Goal: Information Seeking & Learning: Learn about a topic

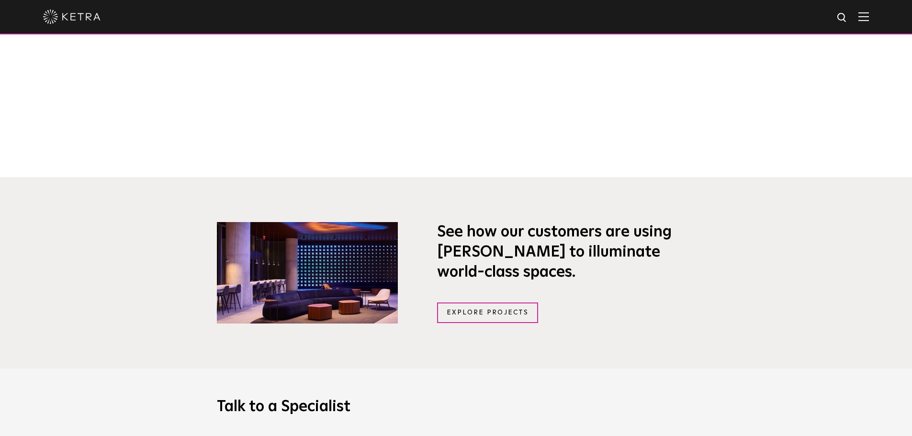
scroll to position [613, 0]
click at [485, 317] on link "Explore Projects" at bounding box center [488, 313] width 102 height 21
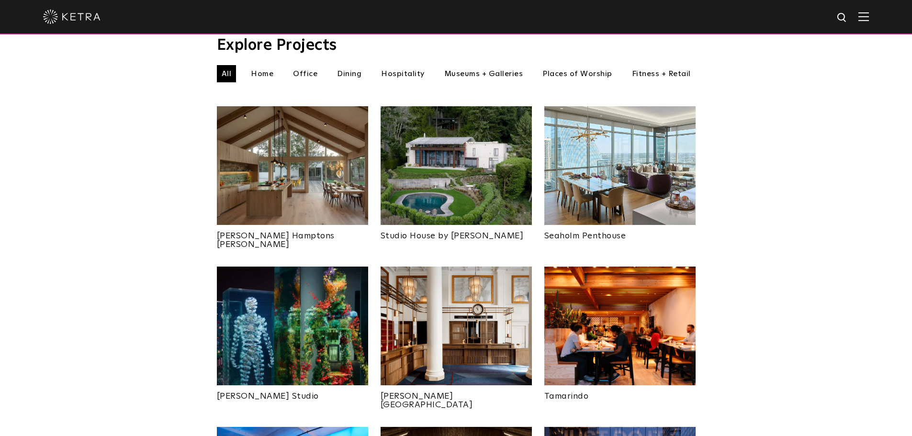
scroll to position [335, 0]
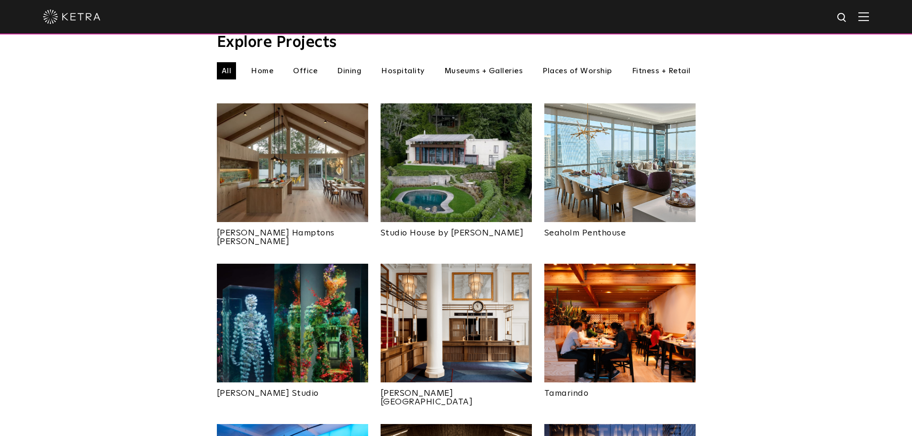
click at [307, 176] on img at bounding box center [292, 162] width 151 height 119
click at [302, 294] on img at bounding box center [292, 323] width 151 height 119
click at [490, 177] on img at bounding box center [456, 162] width 151 height 119
click at [624, 168] on img at bounding box center [620, 162] width 151 height 119
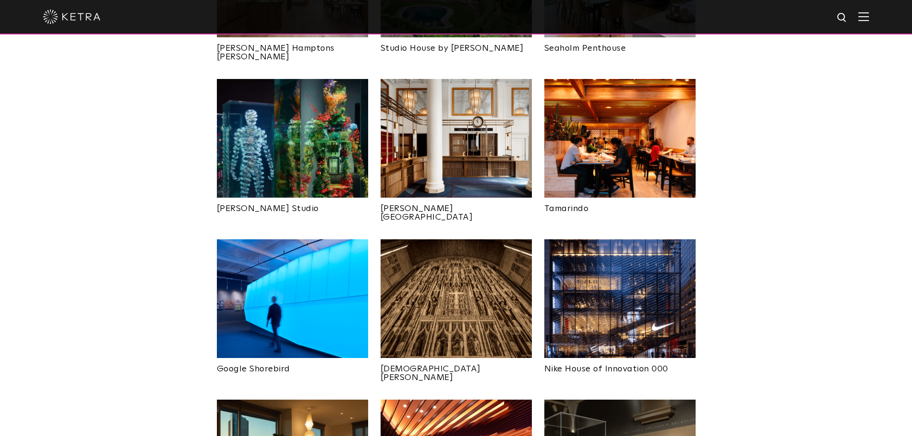
scroll to position [527, 0]
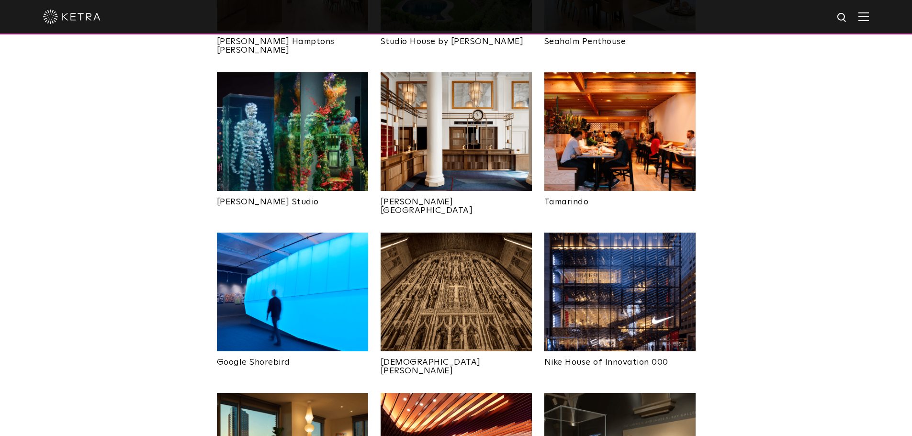
click at [325, 281] on img at bounding box center [292, 292] width 151 height 119
click at [454, 123] on img at bounding box center [456, 131] width 151 height 119
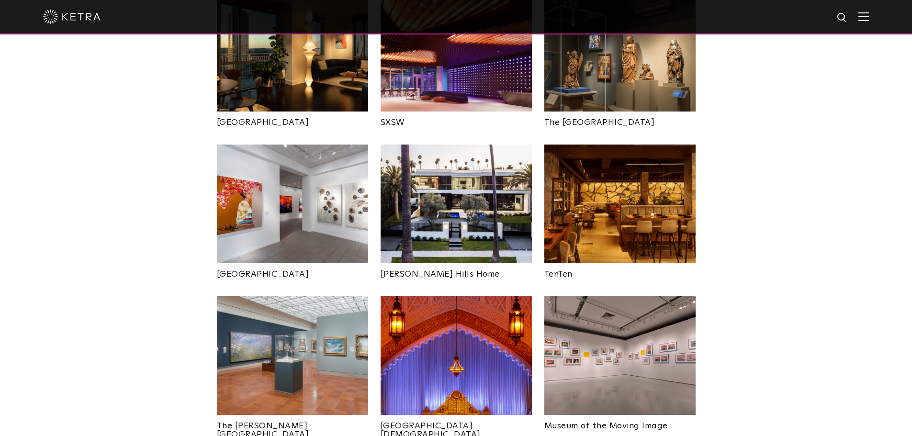
scroll to position [910, 0]
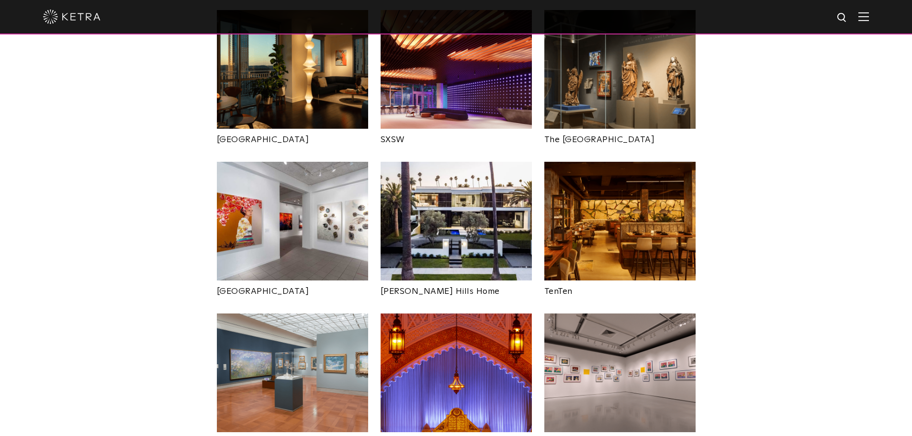
click at [315, 202] on img at bounding box center [292, 221] width 151 height 119
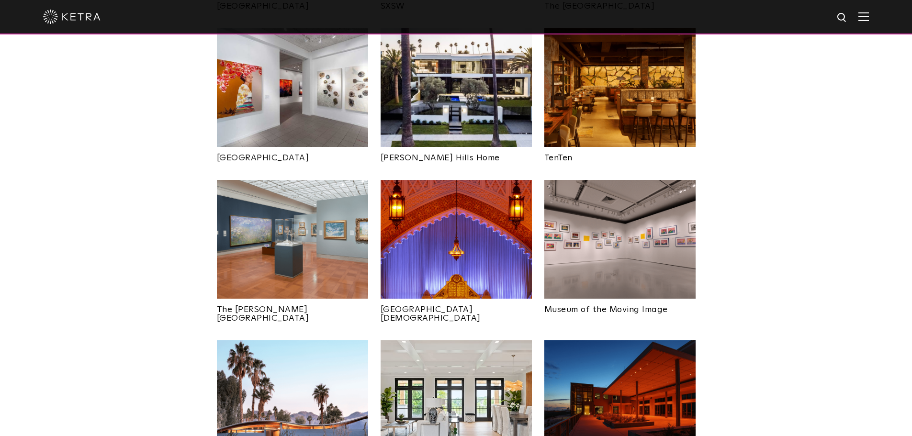
scroll to position [1102, 0]
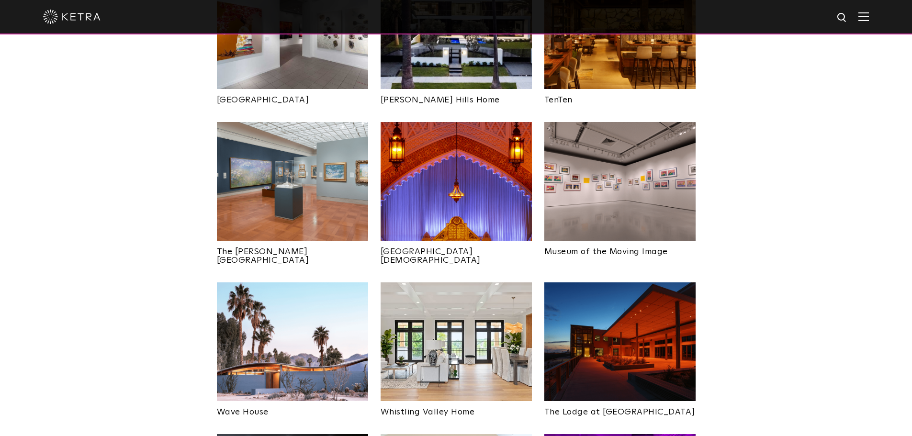
click at [467, 181] on img at bounding box center [456, 181] width 151 height 119
click at [606, 165] on img at bounding box center [620, 181] width 151 height 119
click at [309, 182] on img at bounding box center [292, 181] width 151 height 119
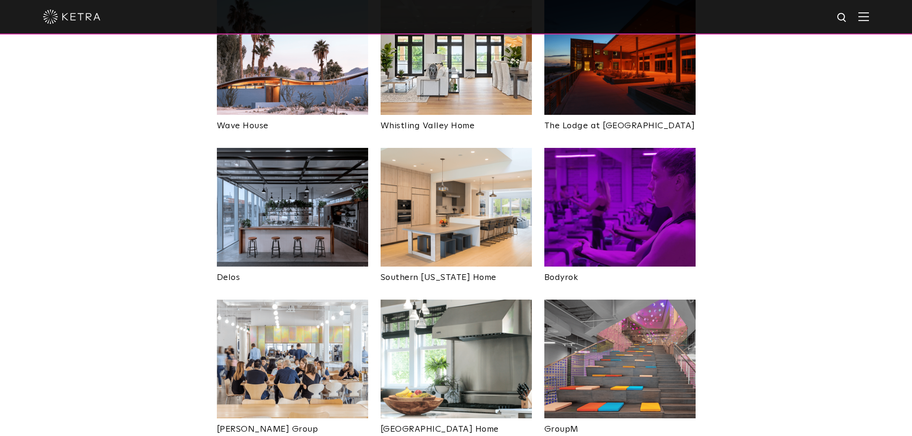
scroll to position [1389, 0]
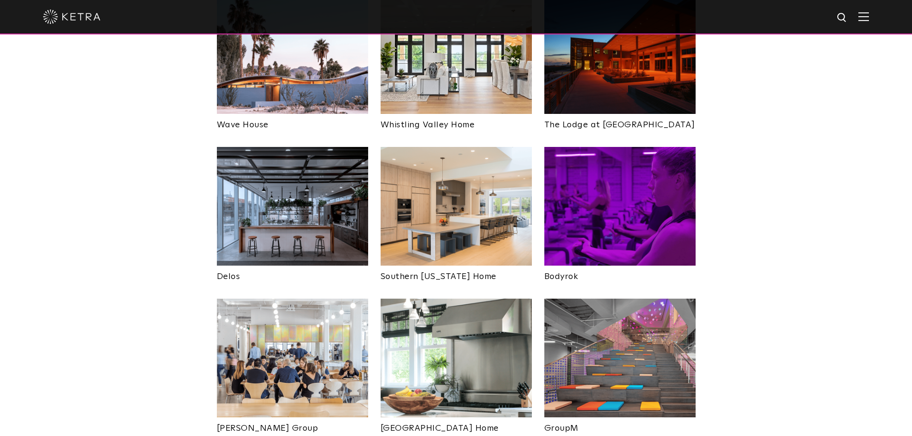
click at [641, 159] on img at bounding box center [620, 206] width 151 height 119
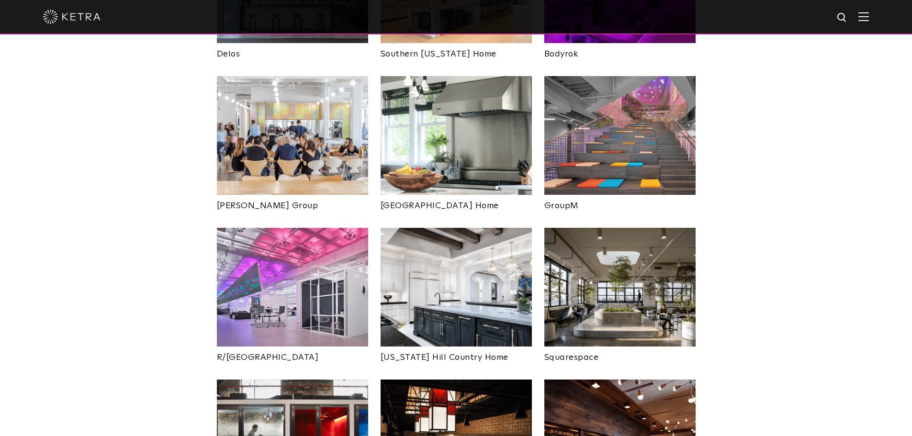
scroll to position [1628, 0]
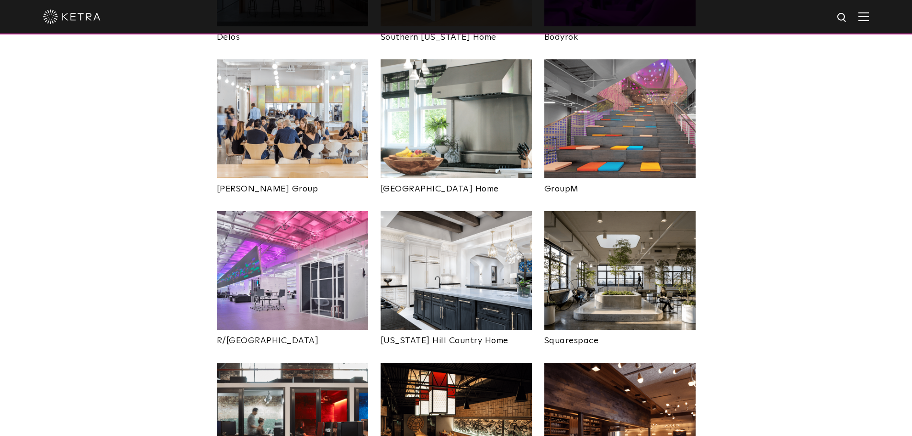
click at [311, 214] on img at bounding box center [292, 270] width 151 height 119
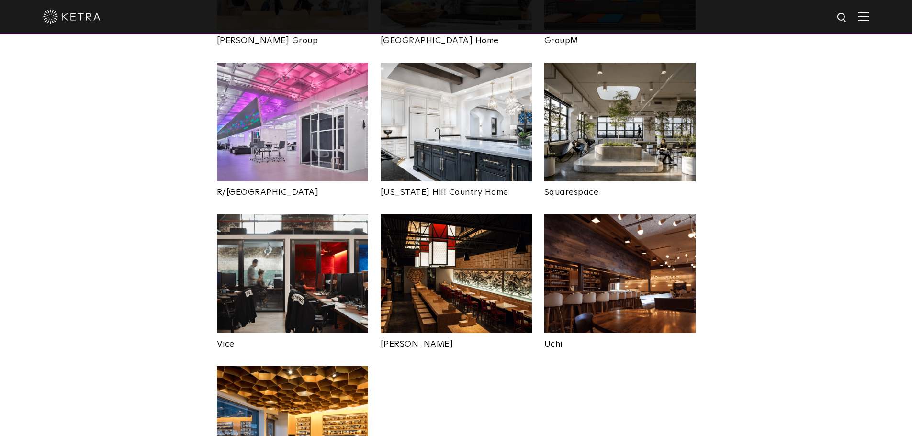
scroll to position [1772, 0]
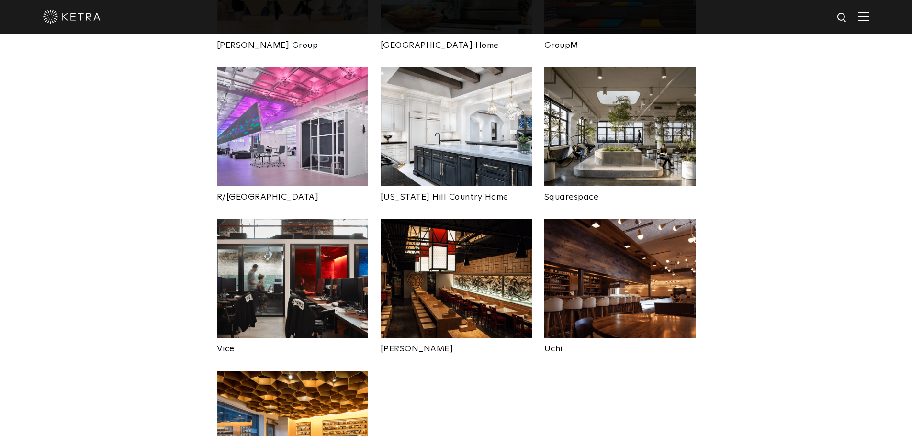
click at [329, 240] on img at bounding box center [292, 278] width 151 height 119
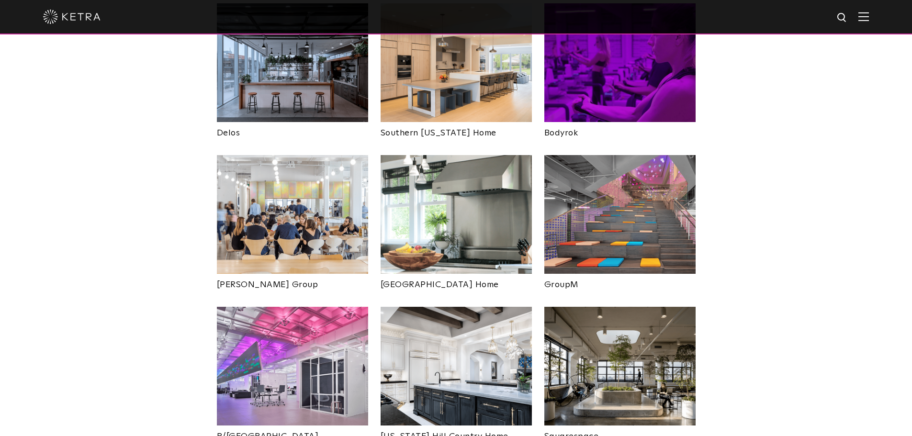
scroll to position [1485, 0]
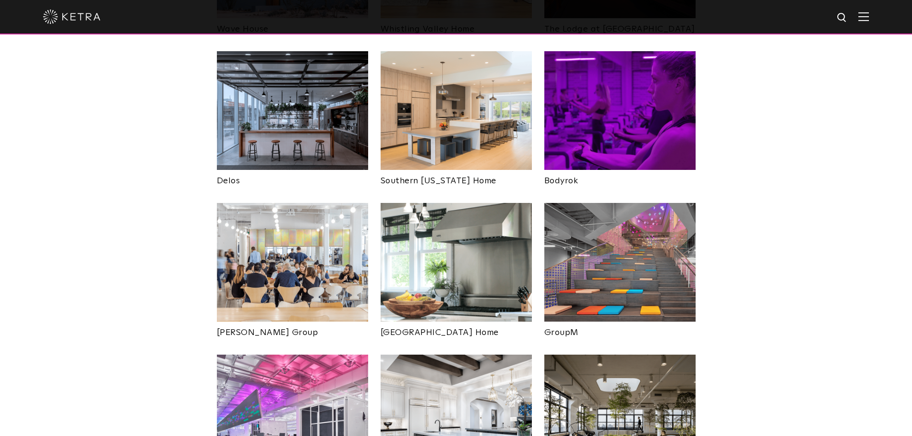
click at [610, 203] on img at bounding box center [620, 262] width 151 height 119
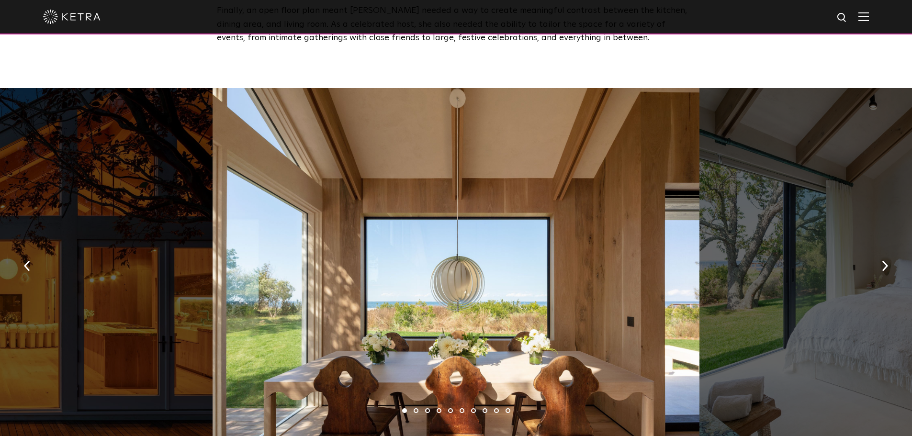
scroll to position [1437, 0]
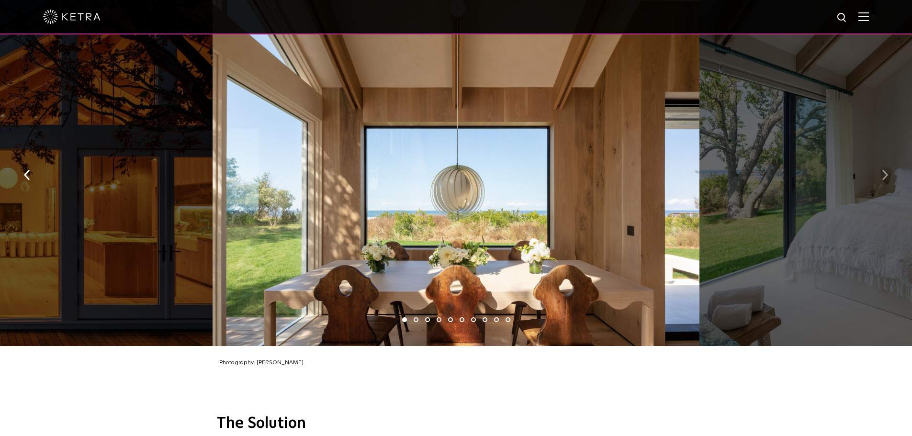
click at [888, 173] on button "button" at bounding box center [885, 174] width 21 height 33
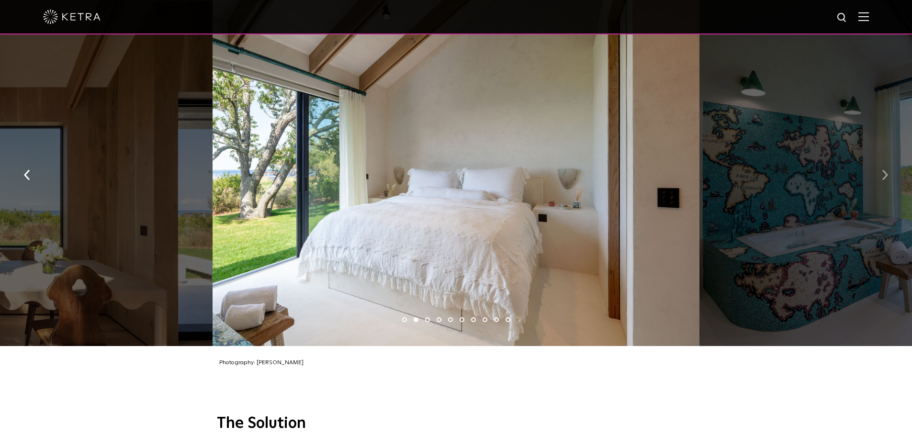
click at [888, 173] on button "button" at bounding box center [885, 174] width 21 height 33
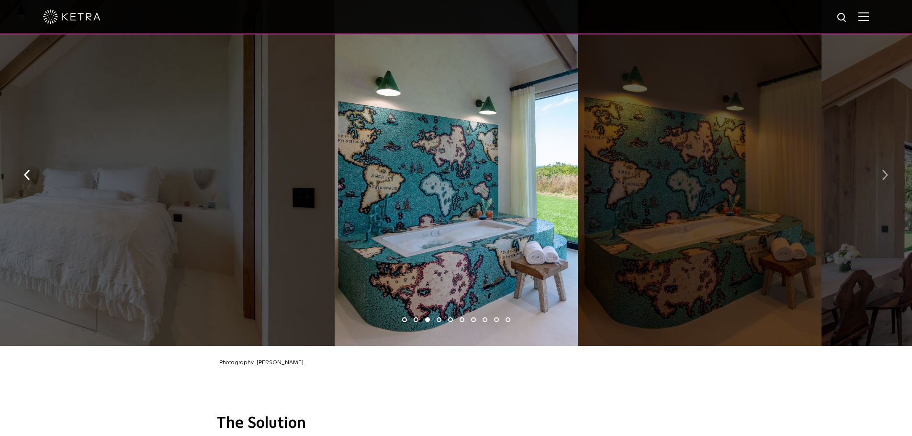
click at [888, 173] on button "button" at bounding box center [885, 174] width 21 height 33
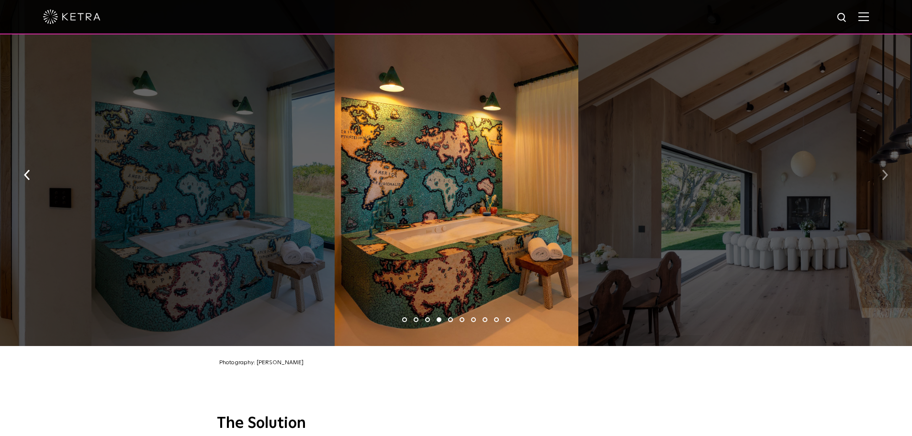
click at [888, 173] on button "button" at bounding box center [885, 174] width 21 height 33
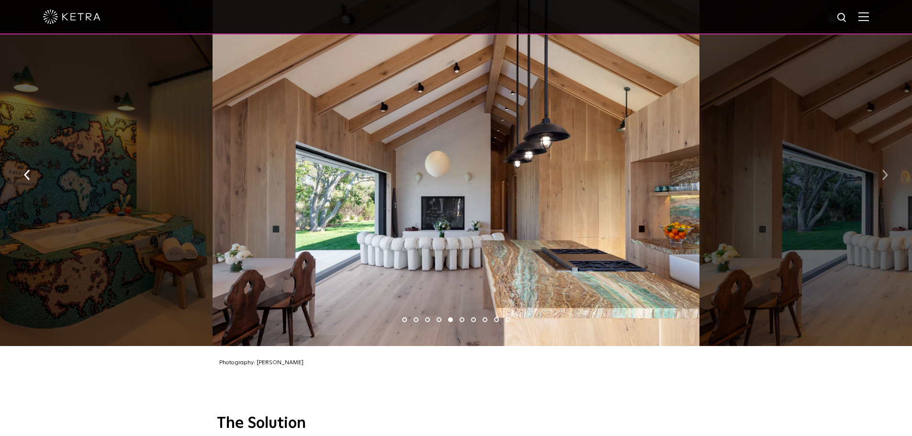
click at [888, 173] on button "button" at bounding box center [885, 174] width 21 height 33
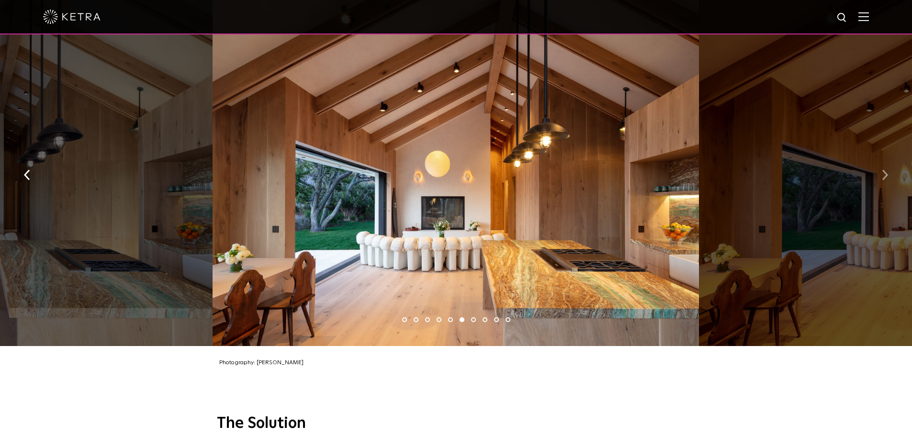
click at [888, 173] on button "button" at bounding box center [885, 174] width 21 height 33
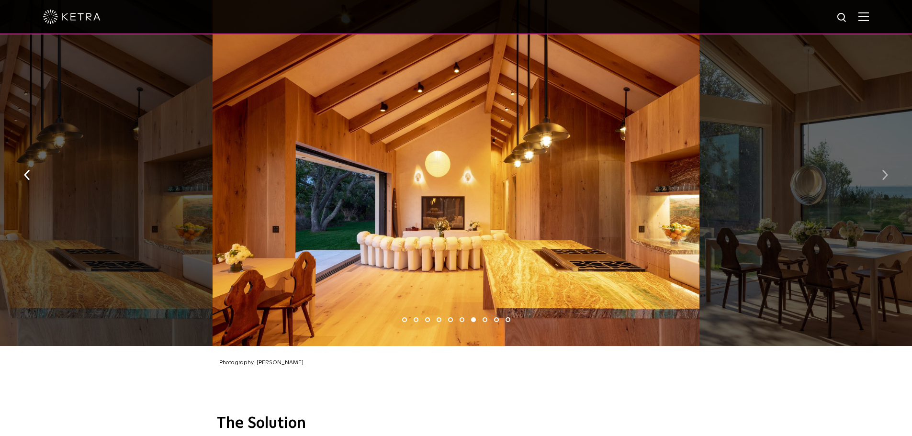
click at [888, 173] on button "button" at bounding box center [885, 174] width 21 height 33
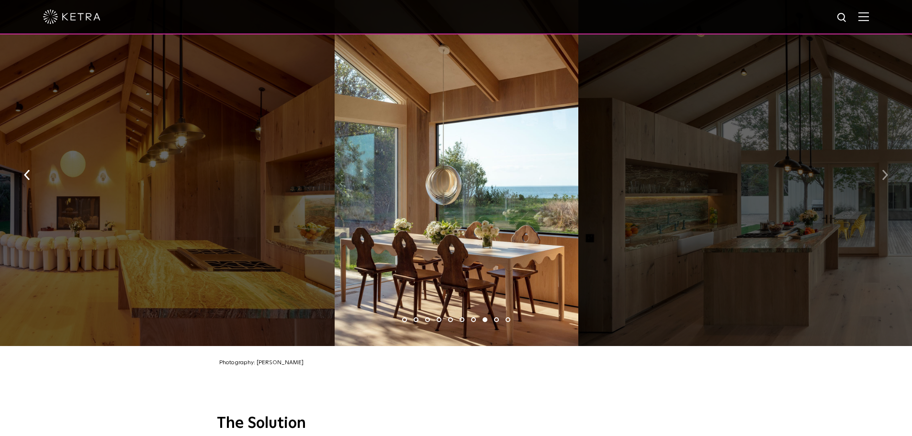
click at [888, 173] on button "button" at bounding box center [885, 174] width 21 height 33
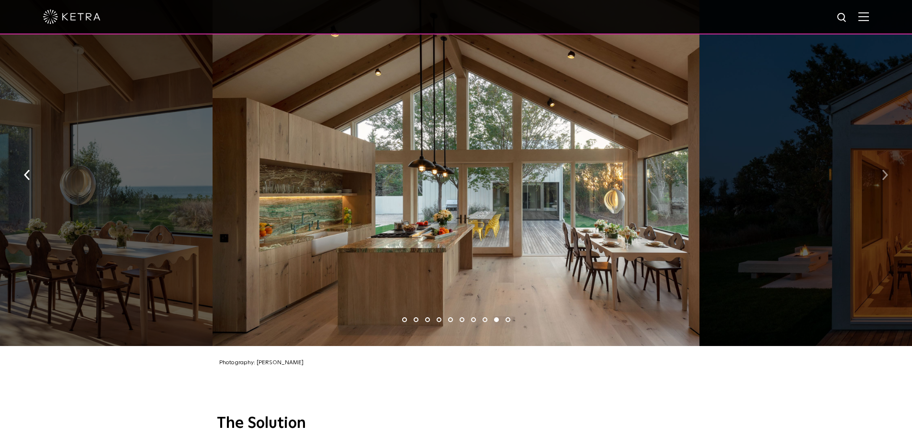
click at [888, 173] on button "button" at bounding box center [885, 174] width 21 height 33
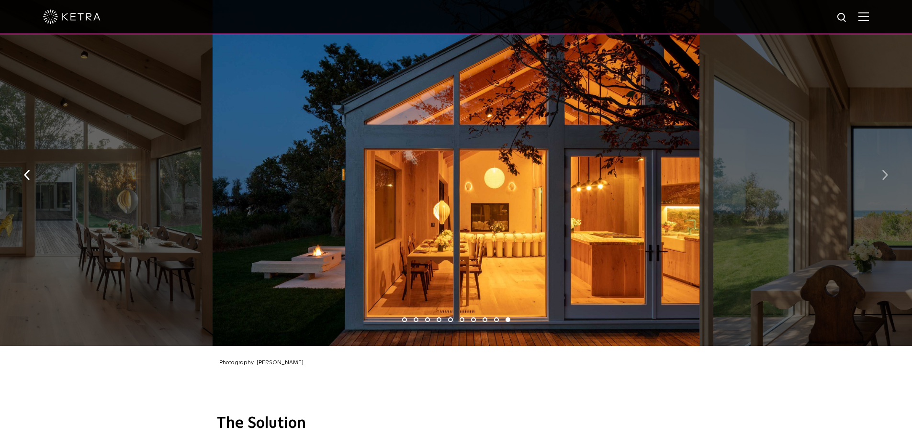
click at [888, 173] on button "button" at bounding box center [885, 174] width 21 height 33
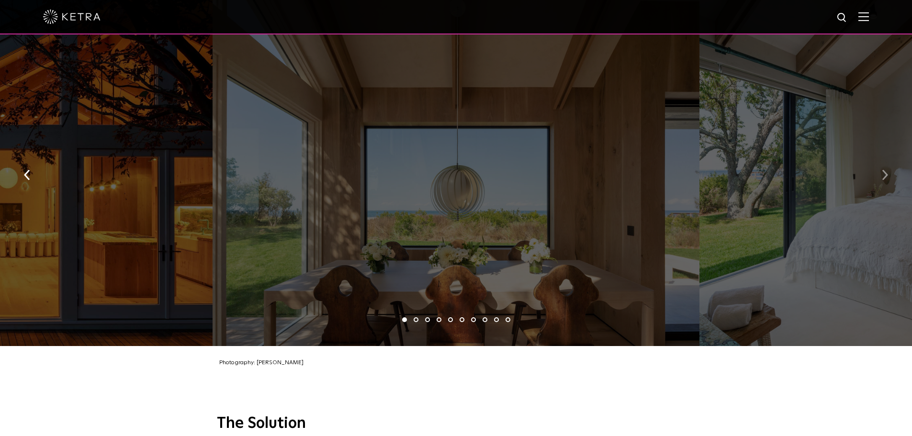
click at [888, 173] on button "button" at bounding box center [885, 174] width 21 height 33
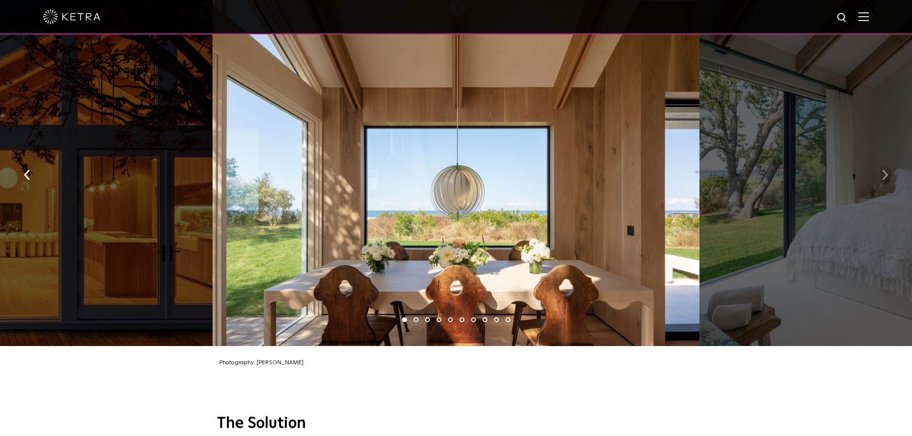
click at [888, 173] on button "button" at bounding box center [885, 174] width 21 height 33
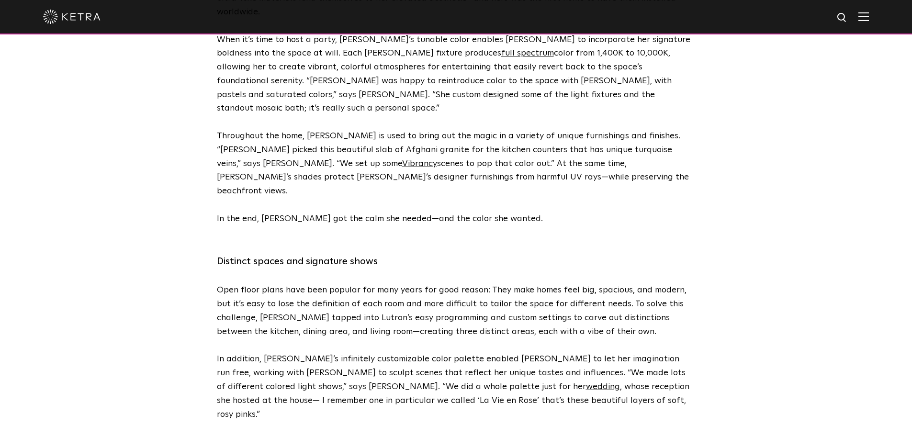
scroll to position [2586, 0]
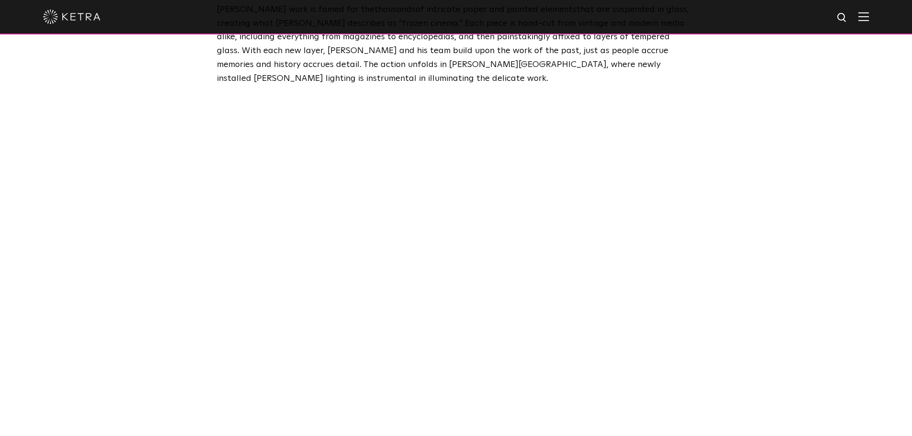
scroll to position [623, 0]
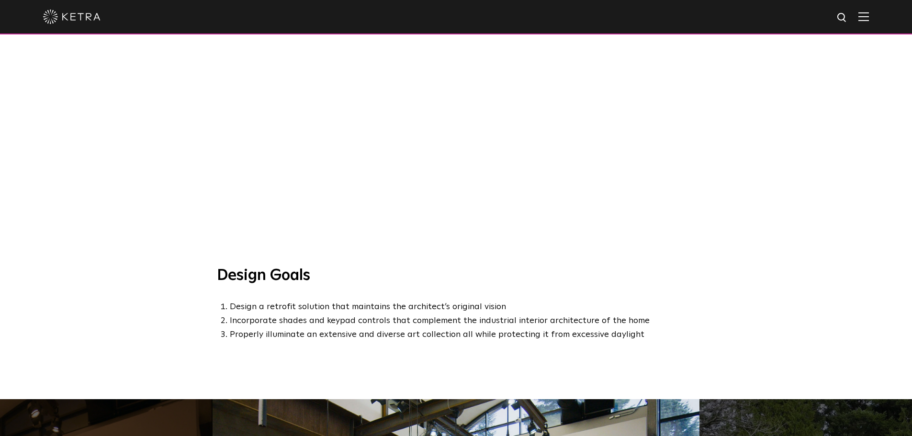
scroll to position [527, 0]
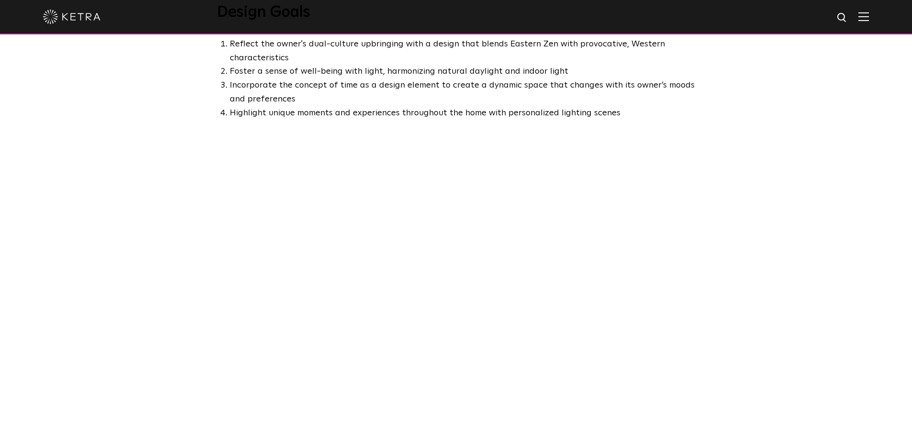
scroll to position [623, 0]
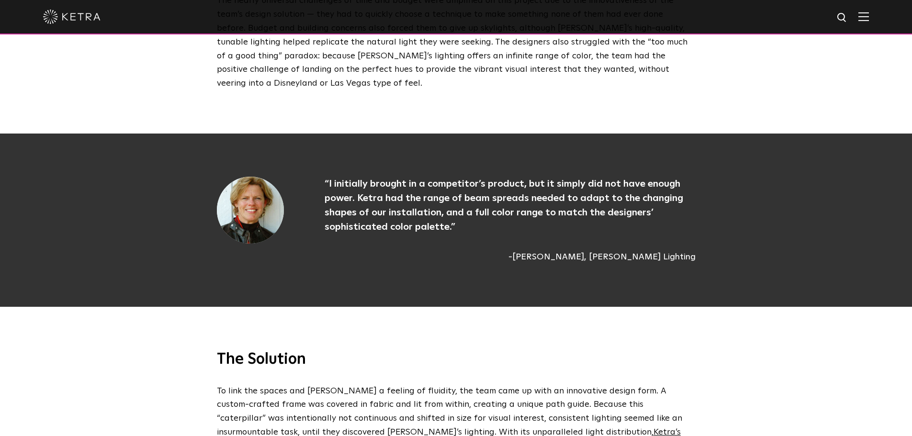
scroll to position [1197, 0]
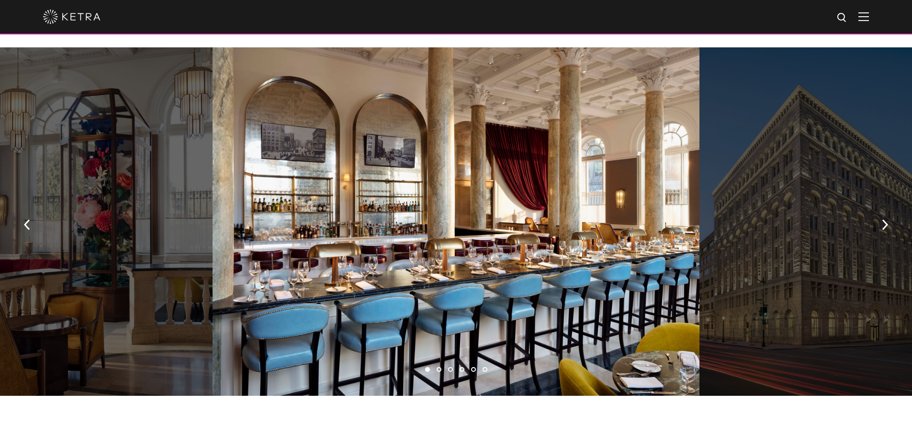
scroll to position [718, 0]
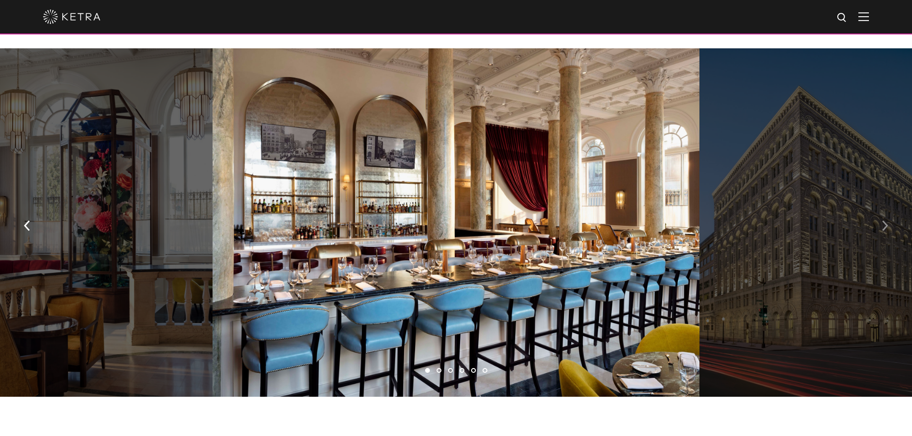
click at [884, 220] on img "button" at bounding box center [885, 225] width 6 height 11
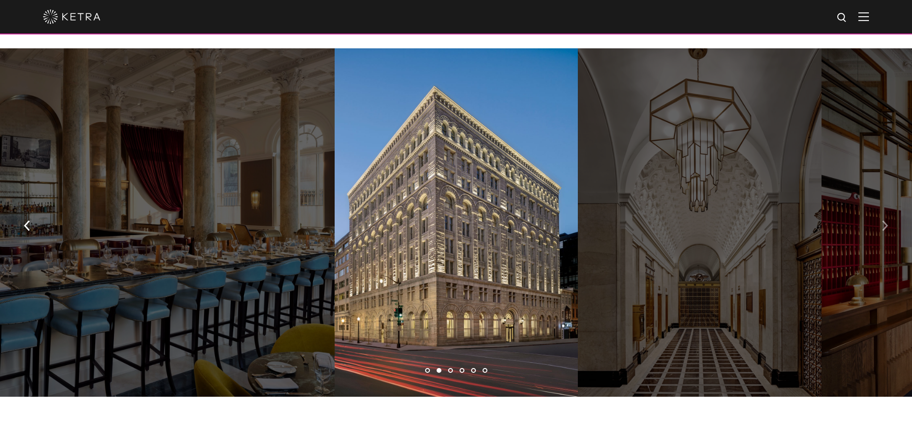
click at [884, 220] on img "button" at bounding box center [885, 225] width 6 height 11
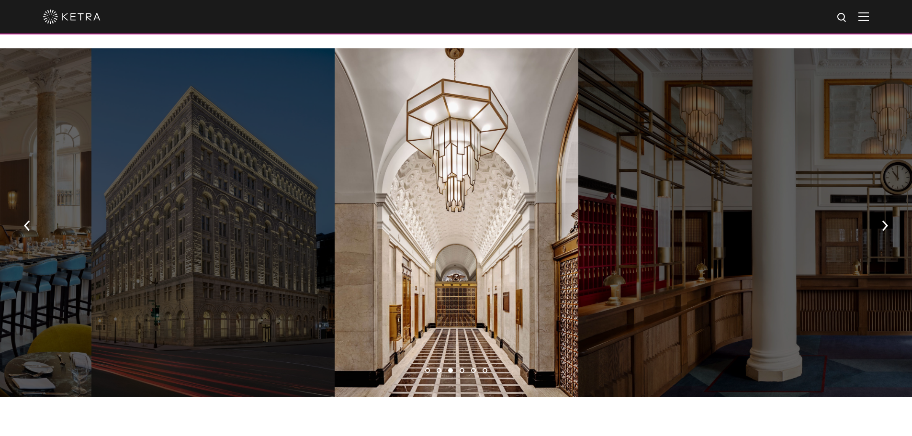
click at [17, 208] on button "button" at bounding box center [27, 224] width 21 height 33
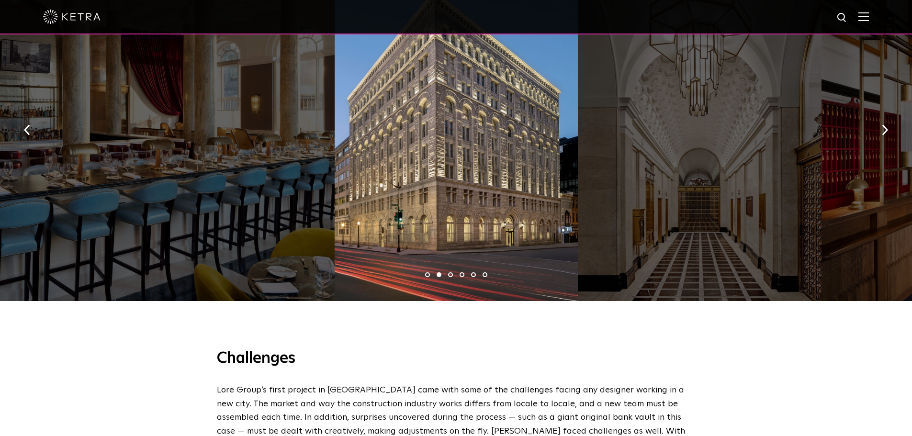
scroll to position [623, 0]
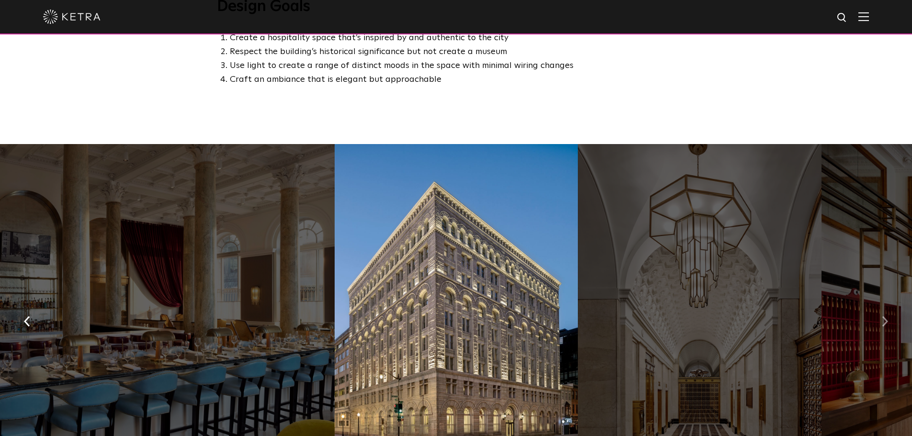
click at [890, 304] on button "button" at bounding box center [885, 320] width 21 height 33
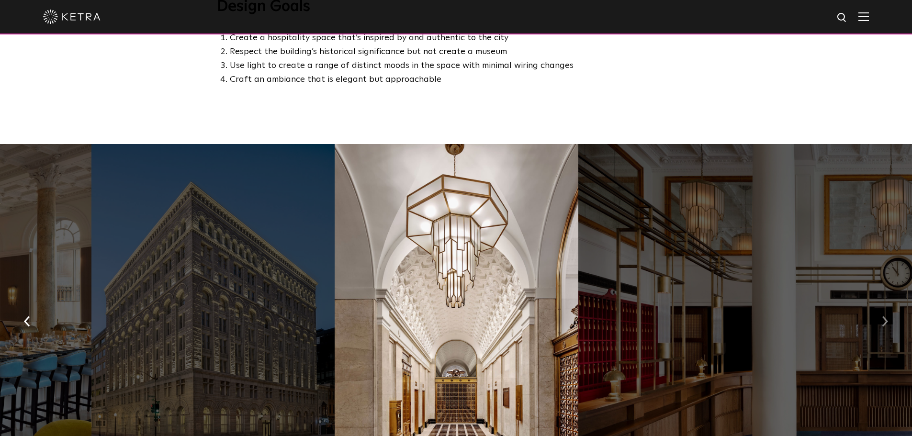
click at [890, 304] on button "button" at bounding box center [885, 320] width 21 height 33
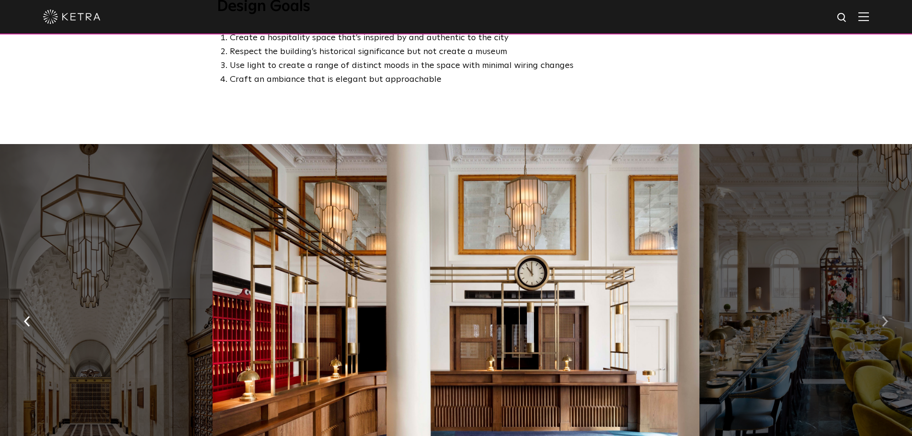
click at [890, 304] on button "button" at bounding box center [885, 320] width 21 height 33
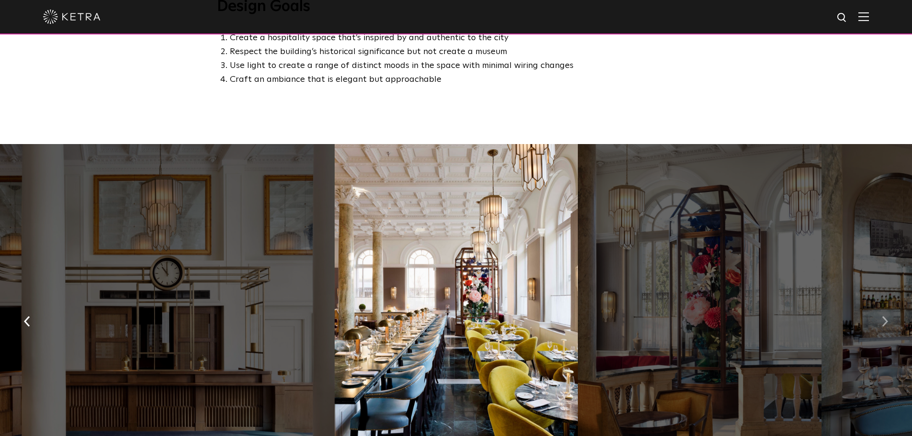
click at [890, 304] on button "button" at bounding box center [885, 320] width 21 height 33
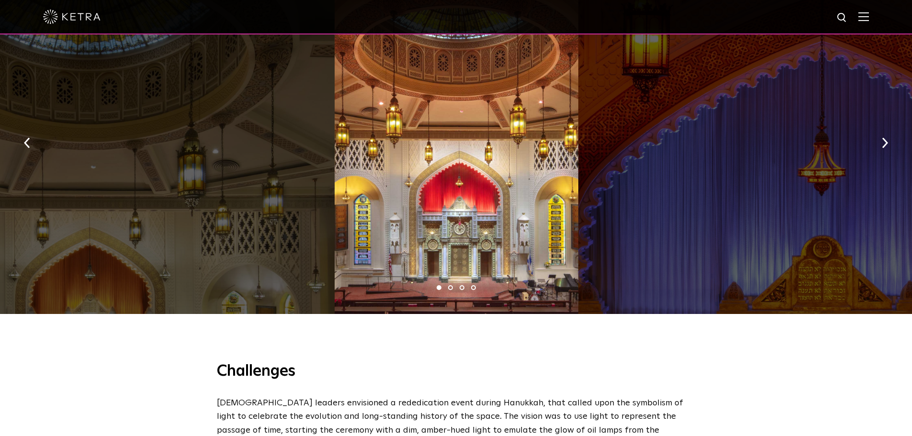
scroll to position [670, 0]
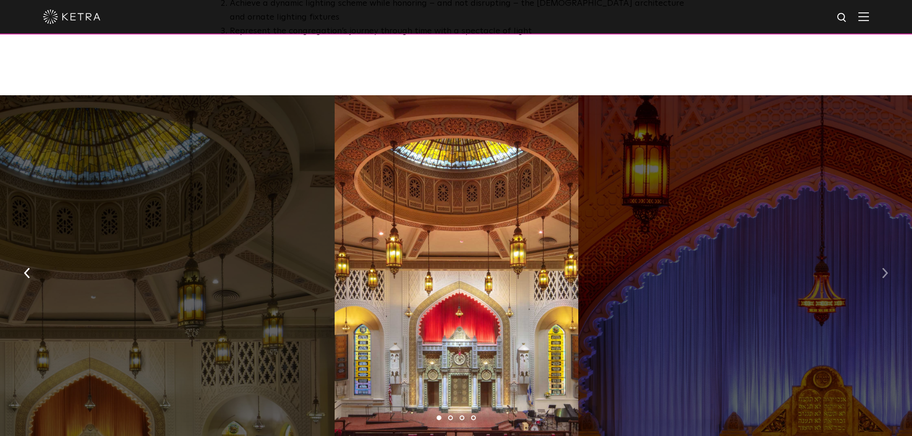
click at [891, 256] on button "button" at bounding box center [885, 272] width 21 height 33
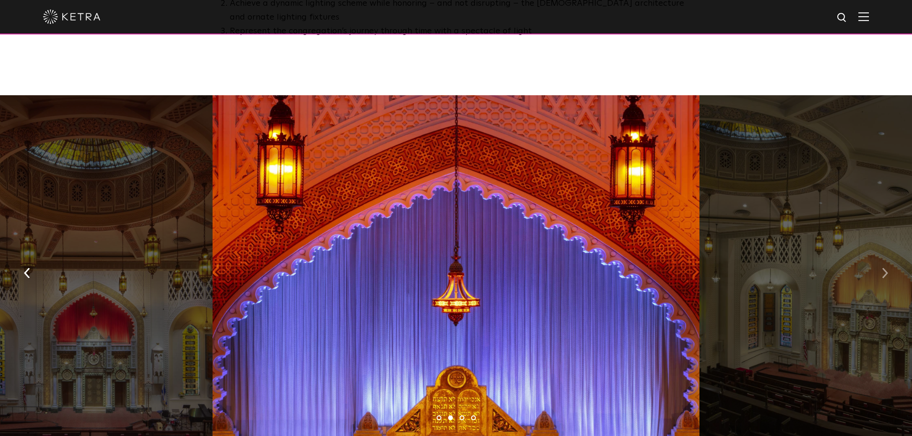
click at [891, 256] on button "button" at bounding box center [885, 272] width 21 height 33
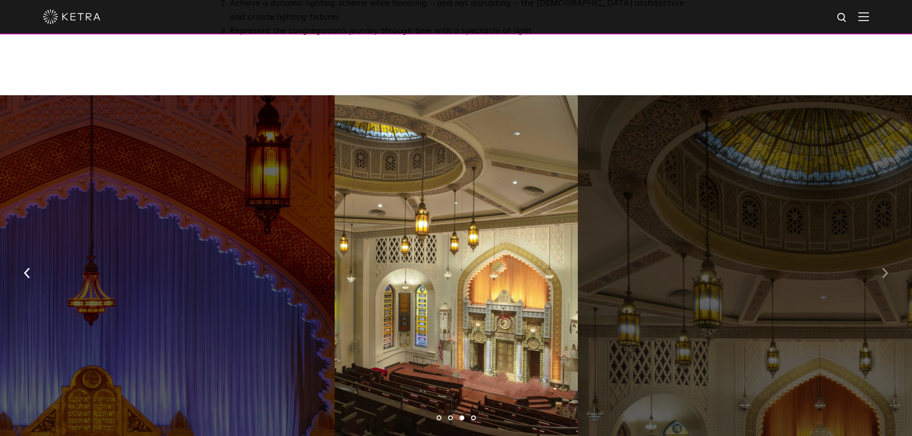
click at [891, 256] on button "button" at bounding box center [885, 272] width 21 height 33
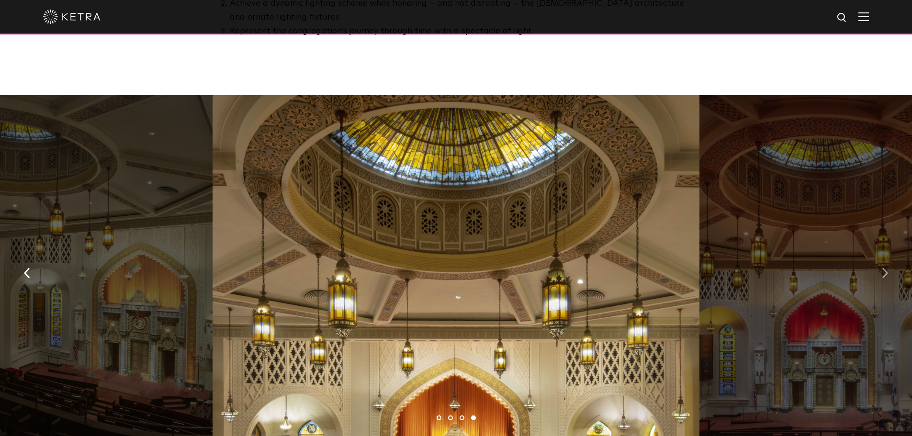
click at [891, 256] on button "button" at bounding box center [885, 272] width 21 height 33
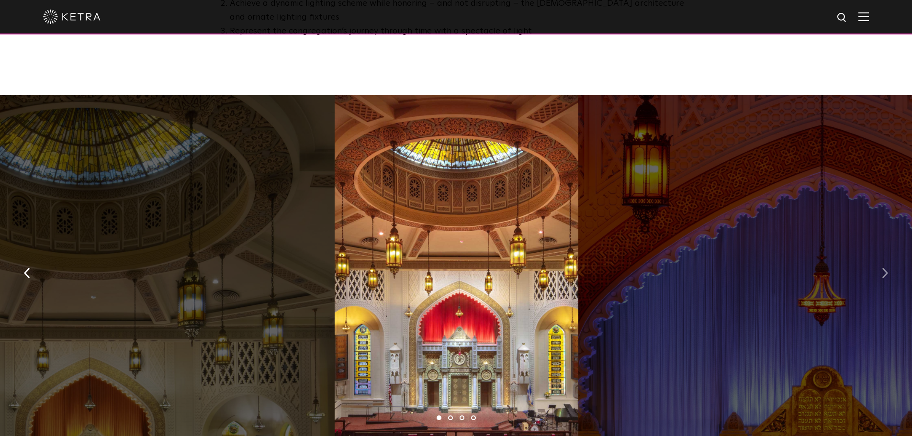
click at [891, 256] on button "button" at bounding box center [885, 272] width 21 height 33
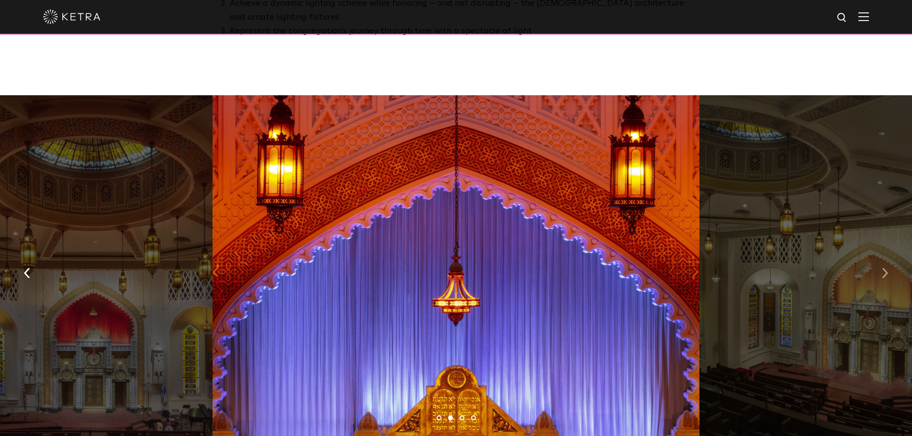
click at [891, 256] on button "button" at bounding box center [885, 272] width 21 height 33
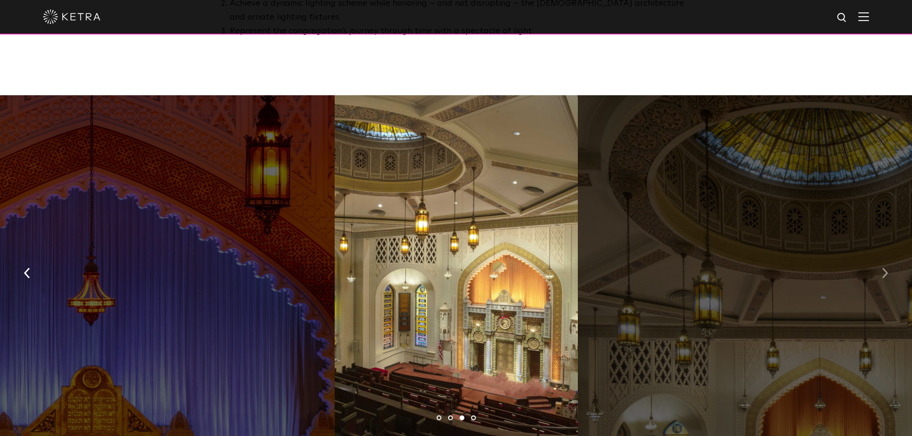
click at [891, 256] on button "button" at bounding box center [885, 272] width 21 height 33
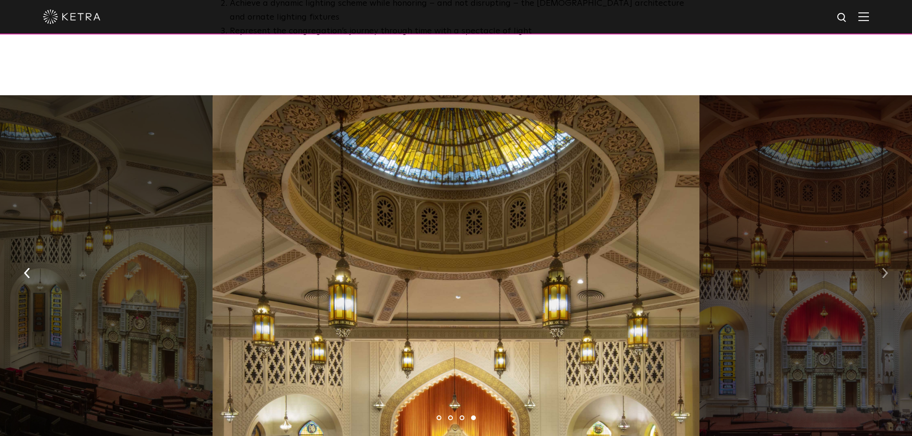
click at [891, 256] on button "button" at bounding box center [885, 272] width 21 height 33
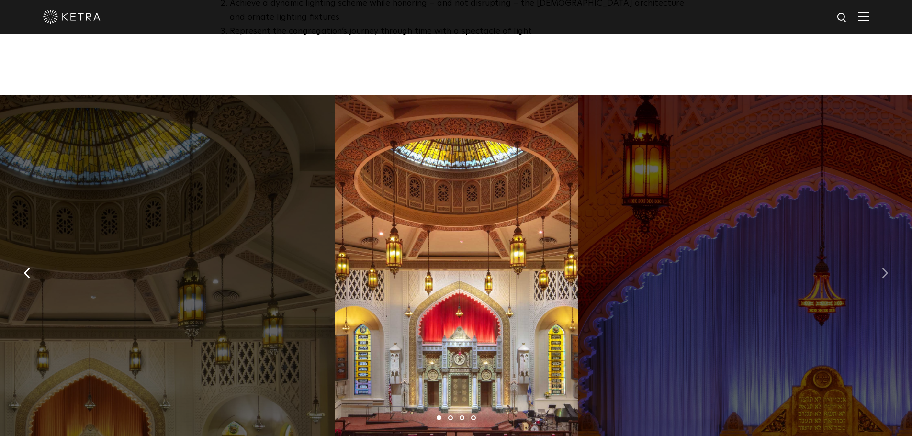
click at [891, 256] on button "button" at bounding box center [885, 272] width 21 height 33
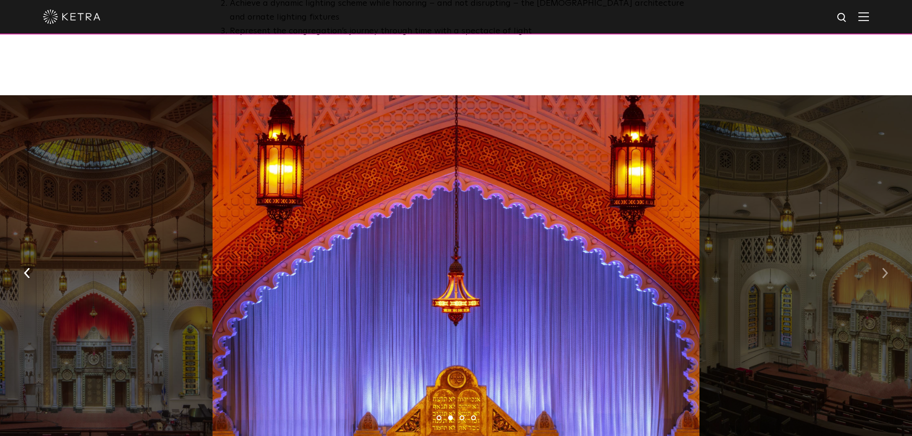
click at [891, 256] on button "button" at bounding box center [885, 272] width 21 height 33
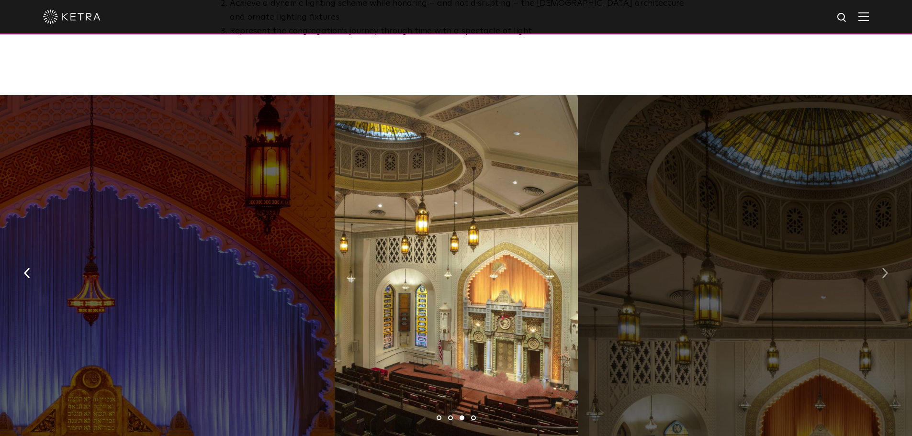
click at [891, 256] on button "button" at bounding box center [885, 272] width 21 height 33
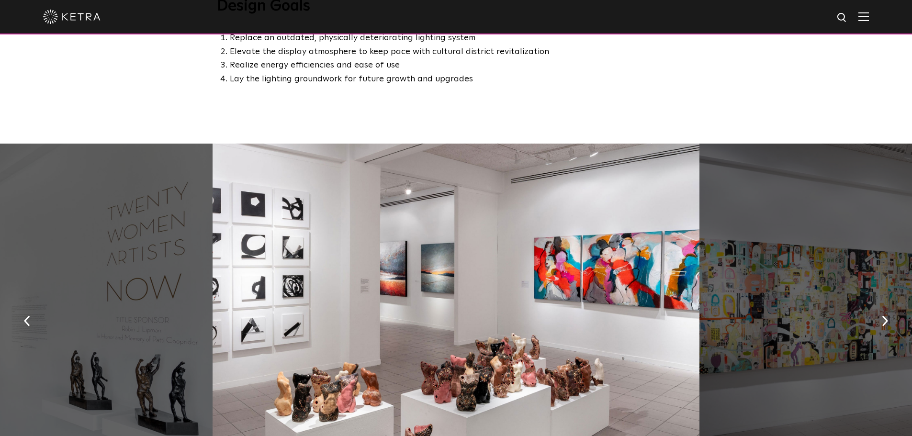
scroll to position [670, 0]
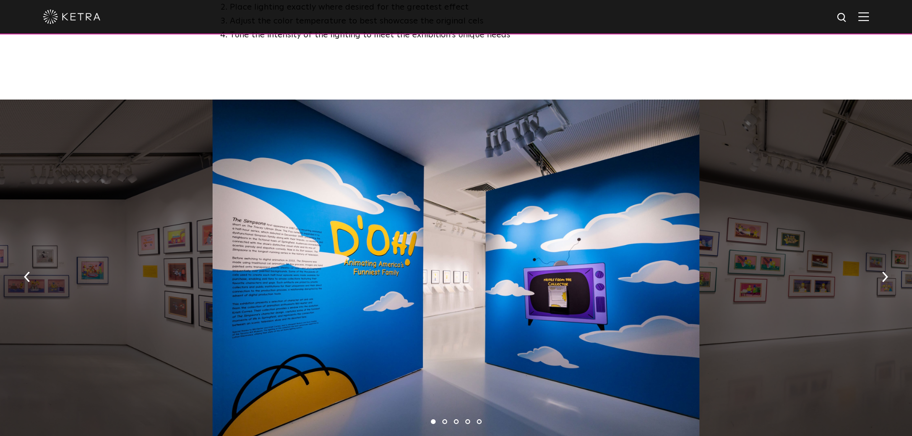
scroll to position [670, 0]
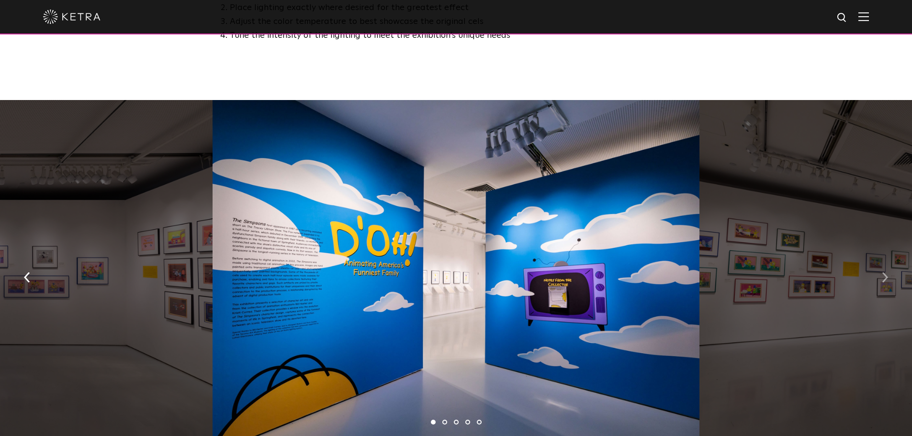
click at [882, 272] on img "button" at bounding box center [885, 277] width 6 height 11
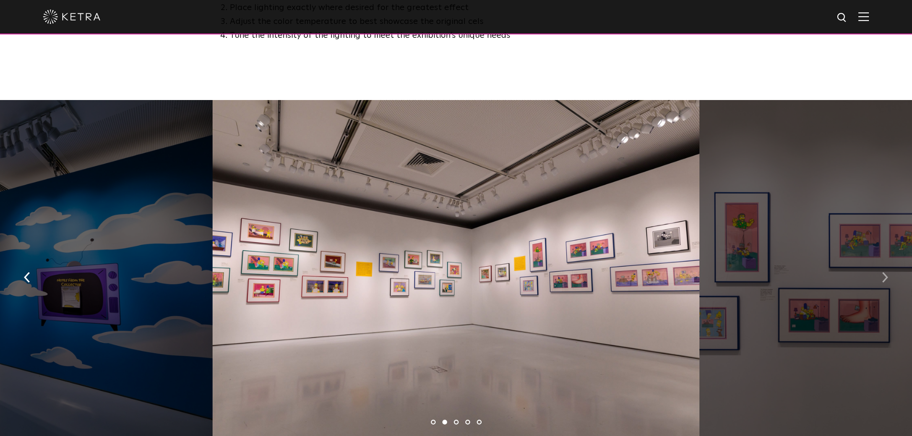
click at [882, 272] on img "button" at bounding box center [885, 277] width 6 height 11
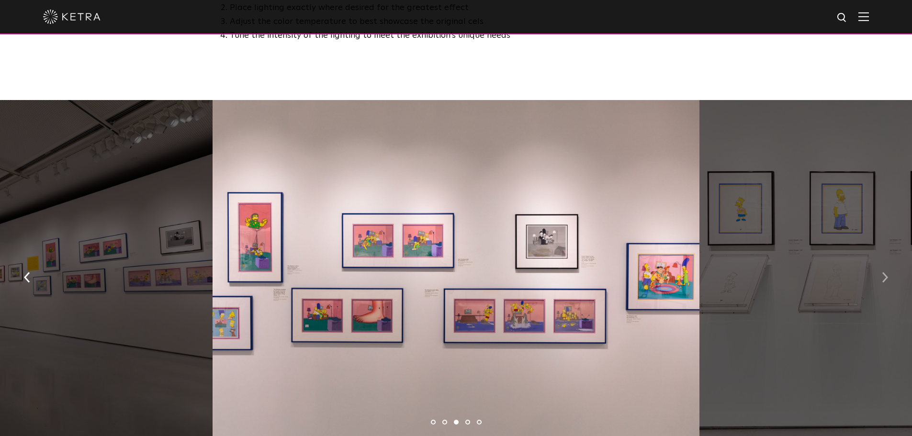
click at [882, 272] on img "button" at bounding box center [885, 277] width 6 height 11
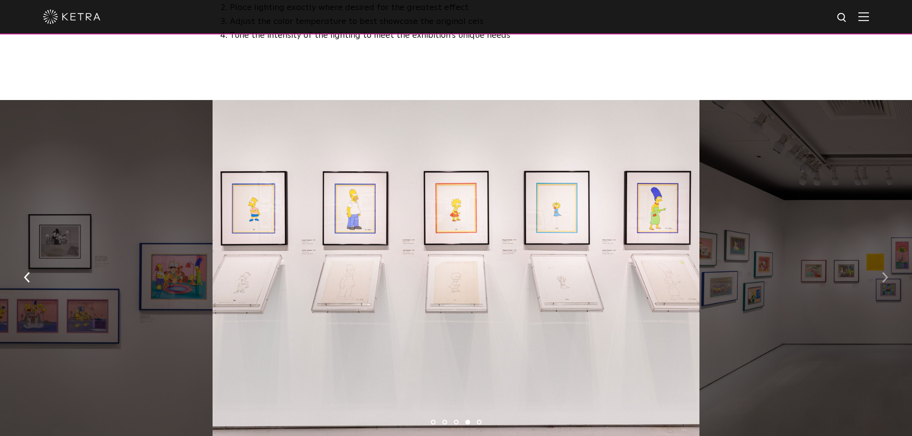
click at [882, 272] on img "button" at bounding box center [885, 277] width 6 height 11
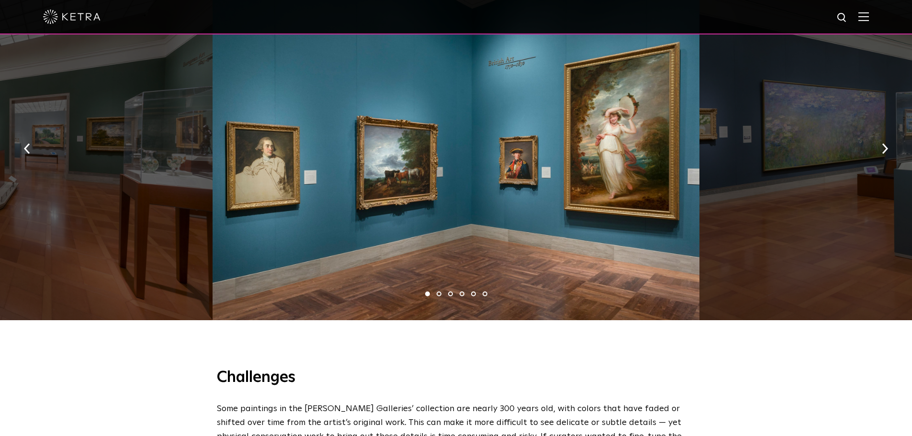
scroll to position [623, 0]
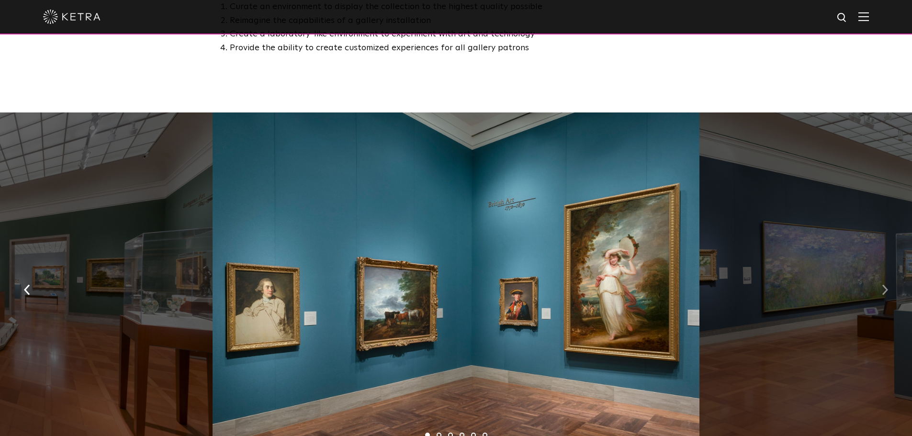
click at [879, 275] on button "button" at bounding box center [885, 289] width 21 height 33
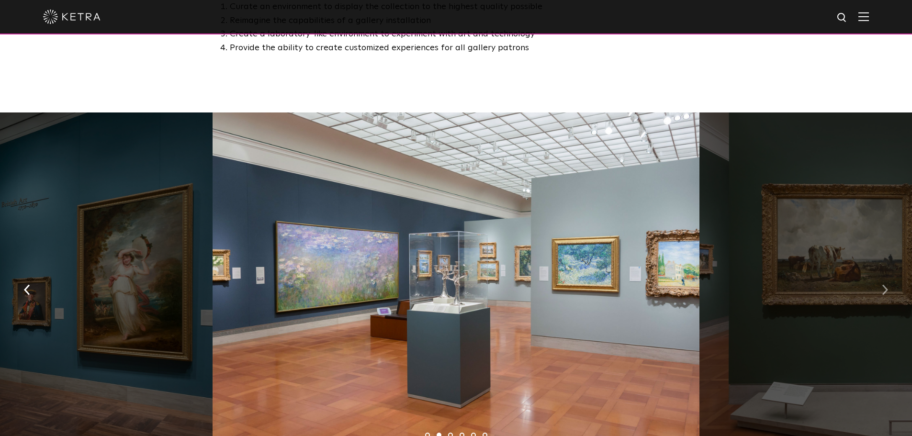
click at [879, 275] on button "button" at bounding box center [885, 289] width 21 height 33
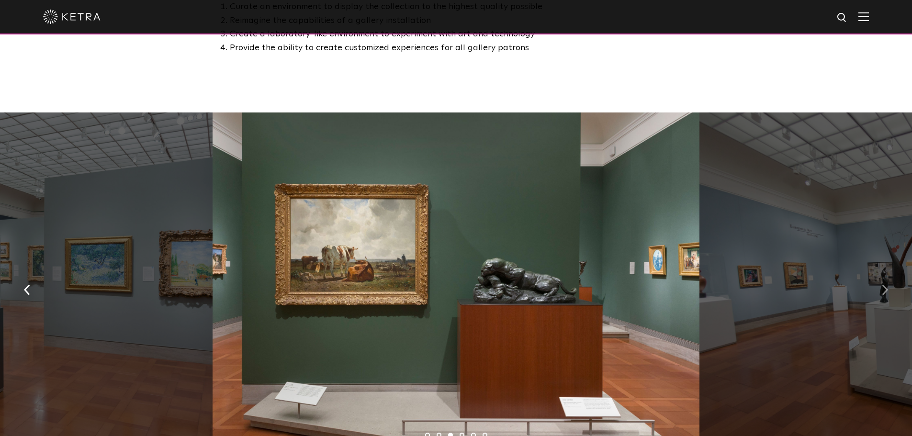
click at [879, 275] on button "button" at bounding box center [885, 289] width 21 height 33
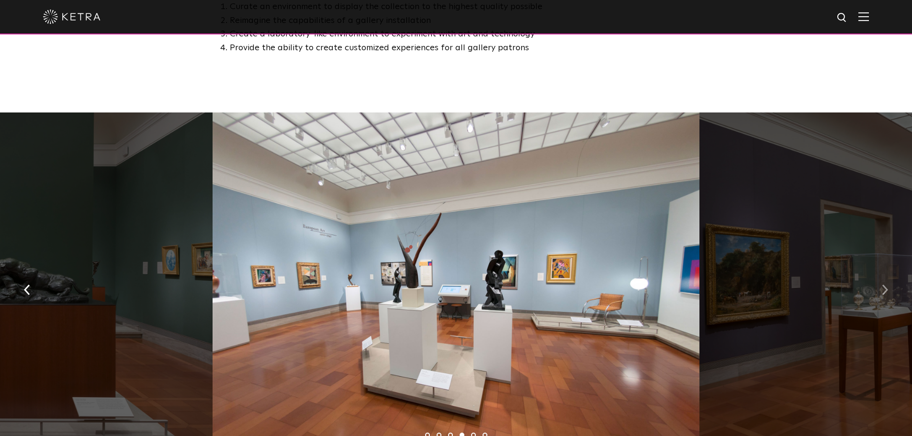
click at [879, 275] on button "button" at bounding box center [885, 289] width 21 height 33
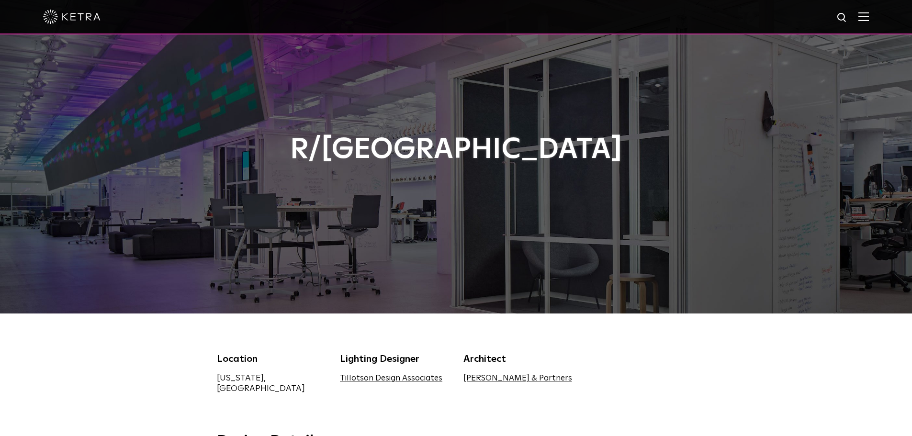
click at [384, 381] on link "Tillotson Design Associates" at bounding box center [391, 379] width 102 height 8
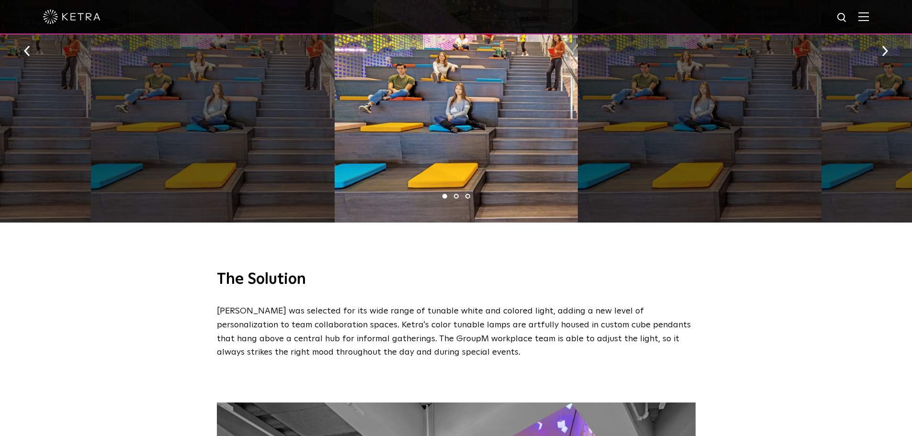
scroll to position [575, 0]
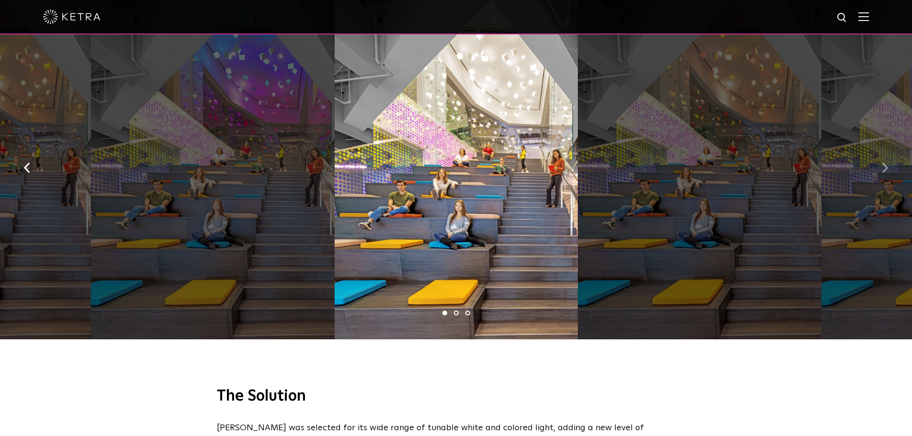
drag, startPoint x: 891, startPoint y: 157, endPoint x: 890, endPoint y: 163, distance: 5.8
click at [890, 163] on button "button" at bounding box center [885, 167] width 21 height 33
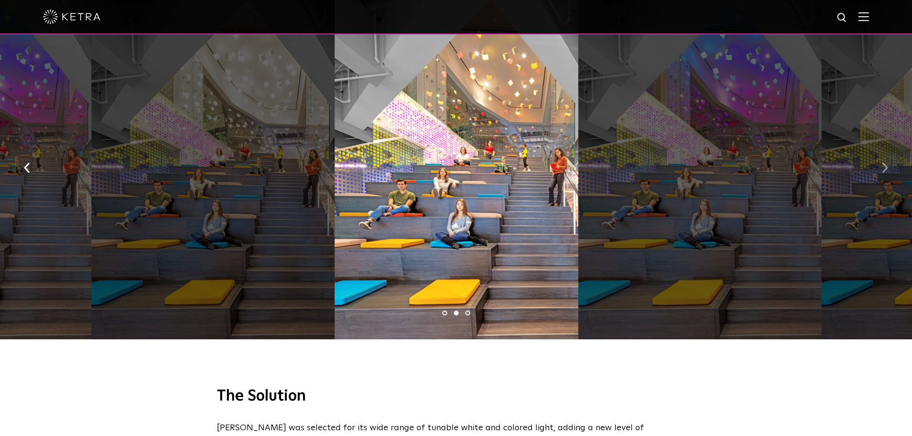
click at [890, 163] on button "button" at bounding box center [885, 167] width 21 height 33
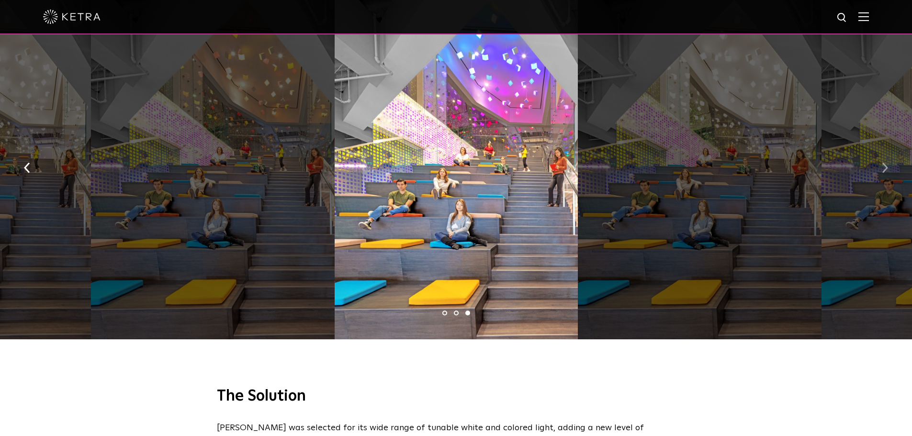
click at [890, 163] on button "button" at bounding box center [885, 167] width 21 height 33
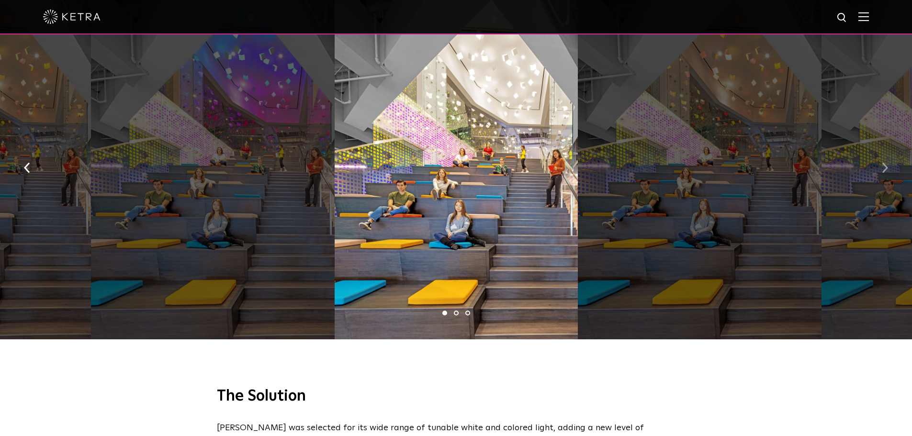
click at [890, 163] on button "button" at bounding box center [885, 167] width 21 height 33
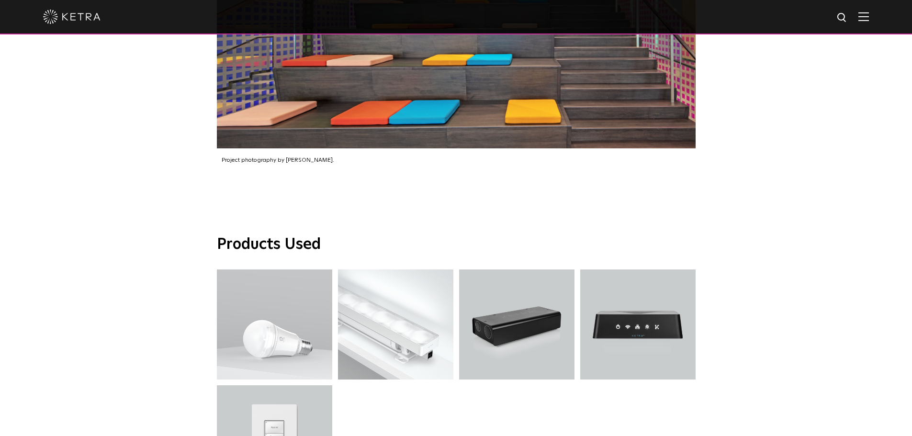
scroll to position [1437, 0]
